Goal: Information Seeking & Learning: Learn about a topic

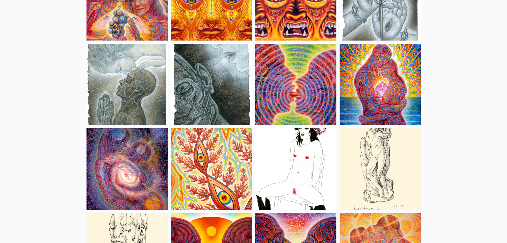
scroll to position [1705, 0]
click at [381, 89] on img at bounding box center [380, 83] width 81 height 81
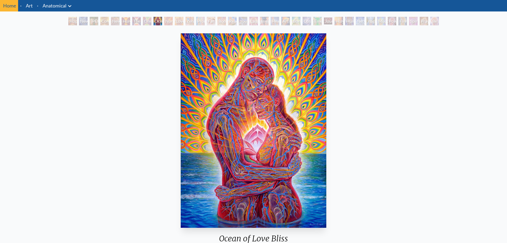
scroll to position [27, 0]
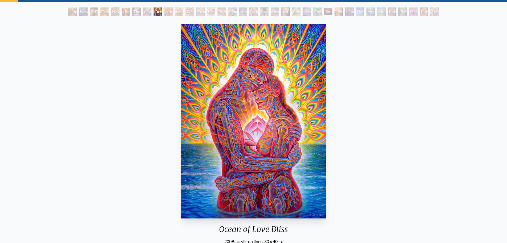
click at [168, 13] on div "Nursing" at bounding box center [168, 11] width 9 height 9
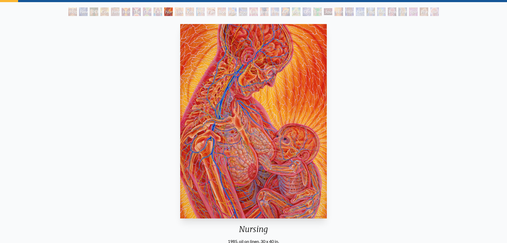
click at [162, 11] on div "Ocean of Love Bliss" at bounding box center [158, 11] width 9 height 9
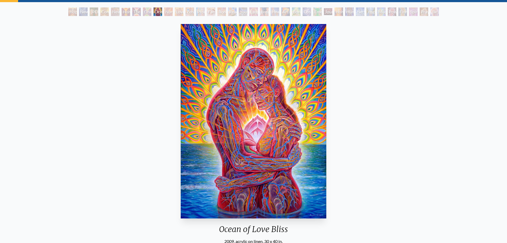
click at [180, 10] on div "Love Circuit" at bounding box center [179, 11] width 9 height 9
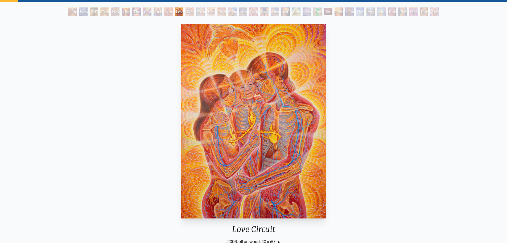
click at [187, 13] on div "Zena Lotus" at bounding box center [190, 11] width 9 height 9
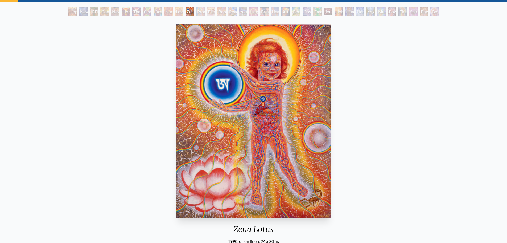
click at [204, 11] on div "Promise" at bounding box center [200, 11] width 9 height 9
